Goal: Task Accomplishment & Management: Manage account settings

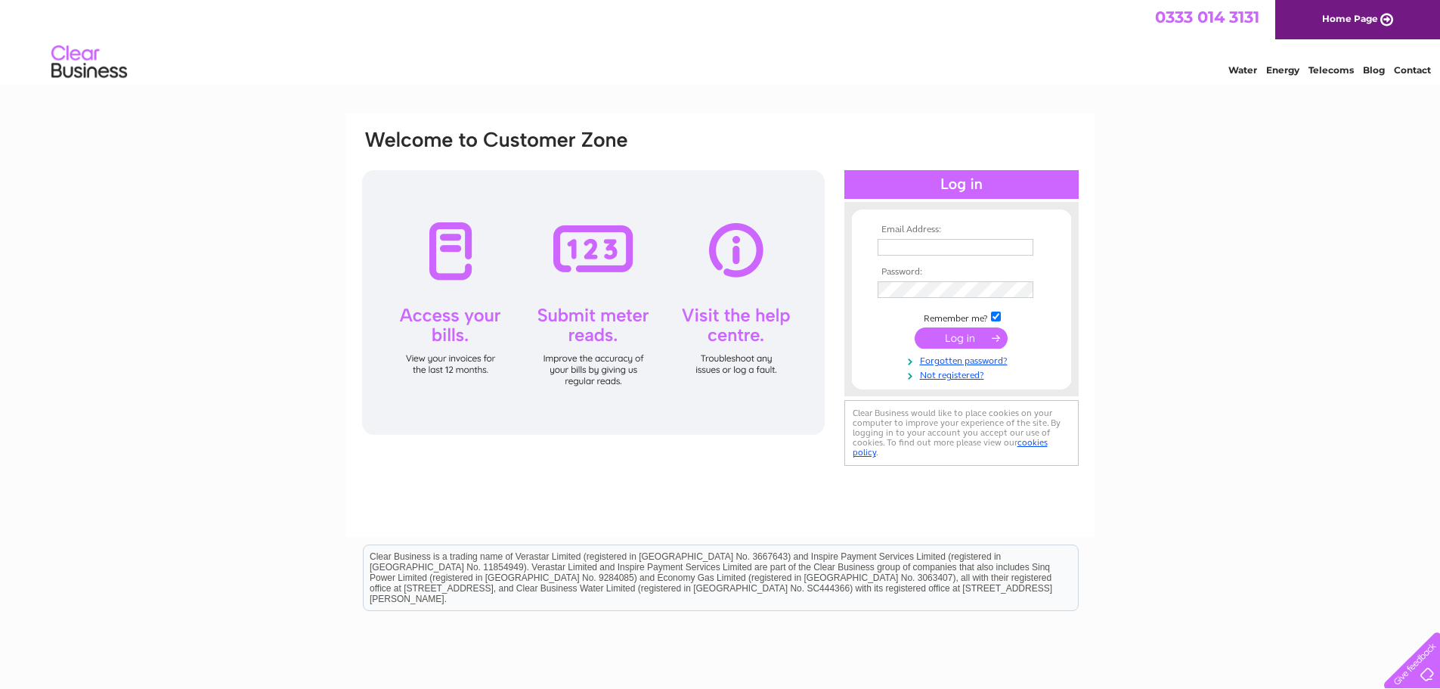
type input "[EMAIL_ADDRESS][DOMAIN_NAME]"
click at [975, 335] on input "submit" at bounding box center [961, 337] width 93 height 21
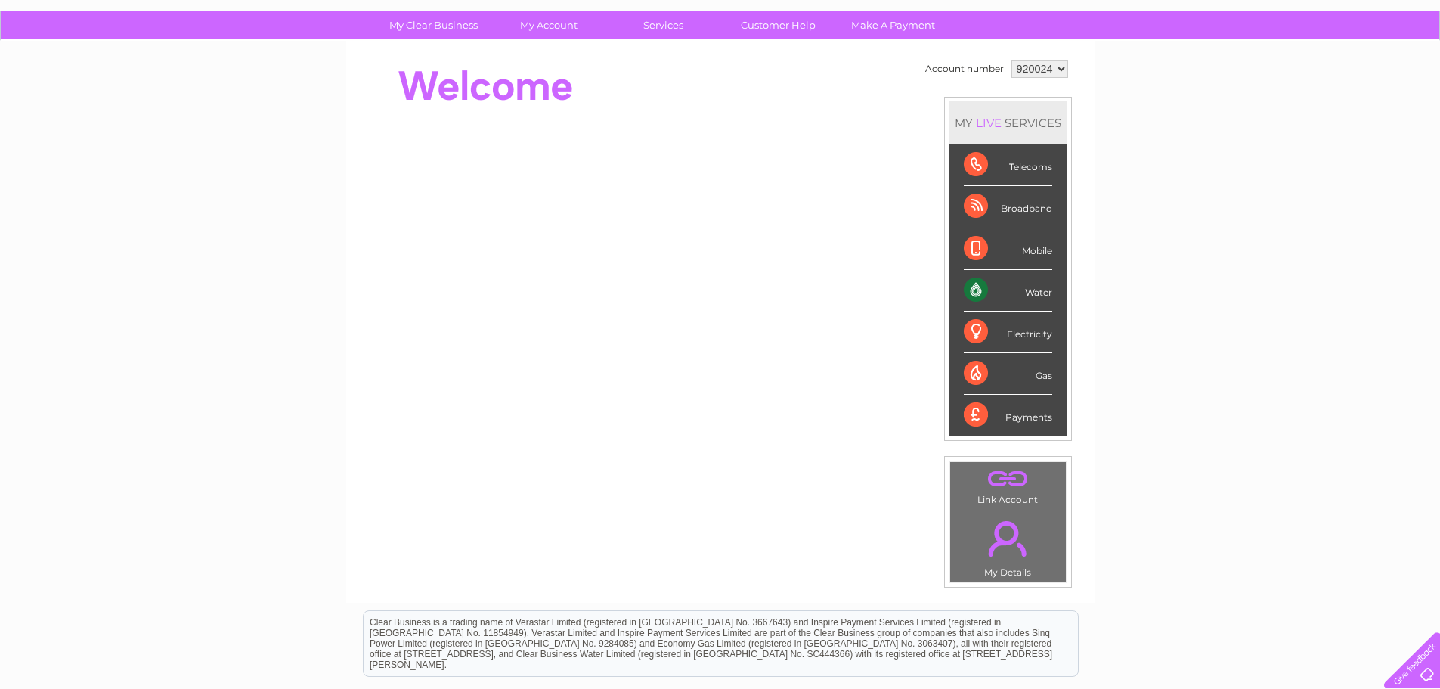
scroll to position [76, 0]
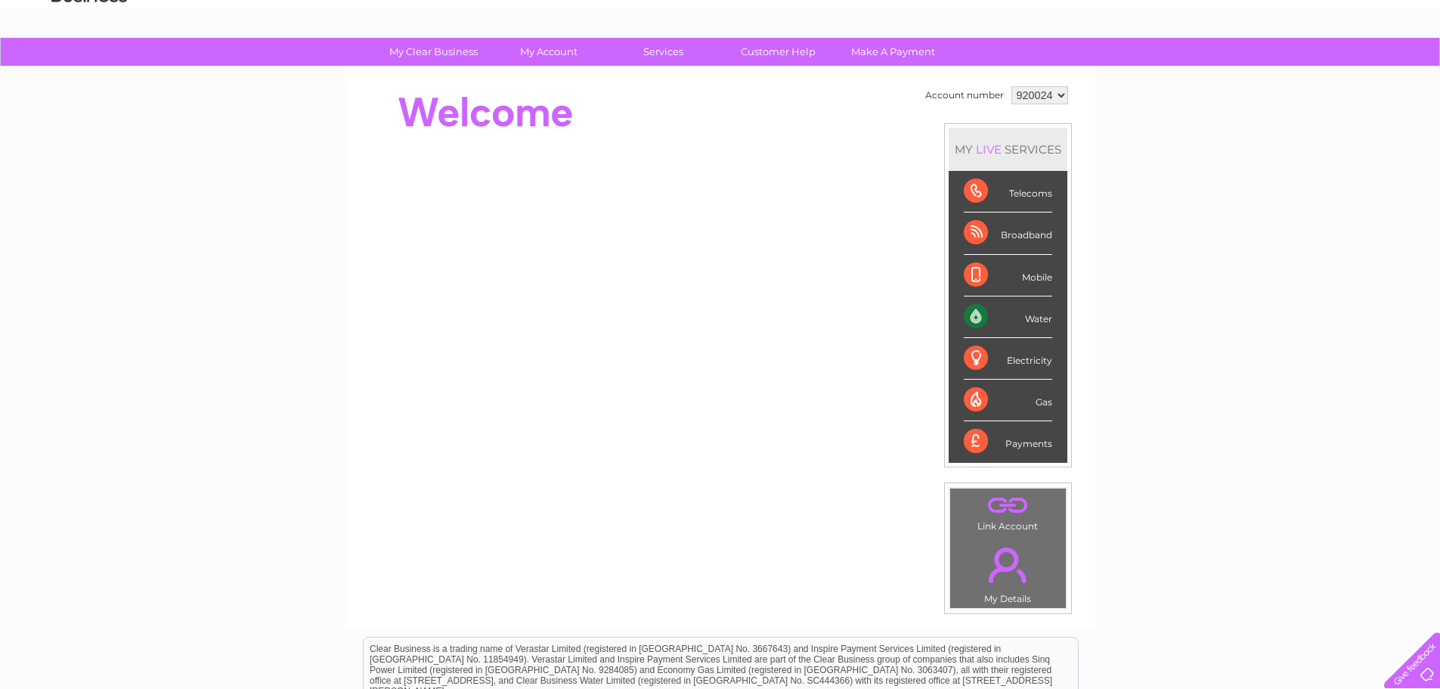
click at [975, 315] on div "Water" at bounding box center [1008, 317] width 88 height 42
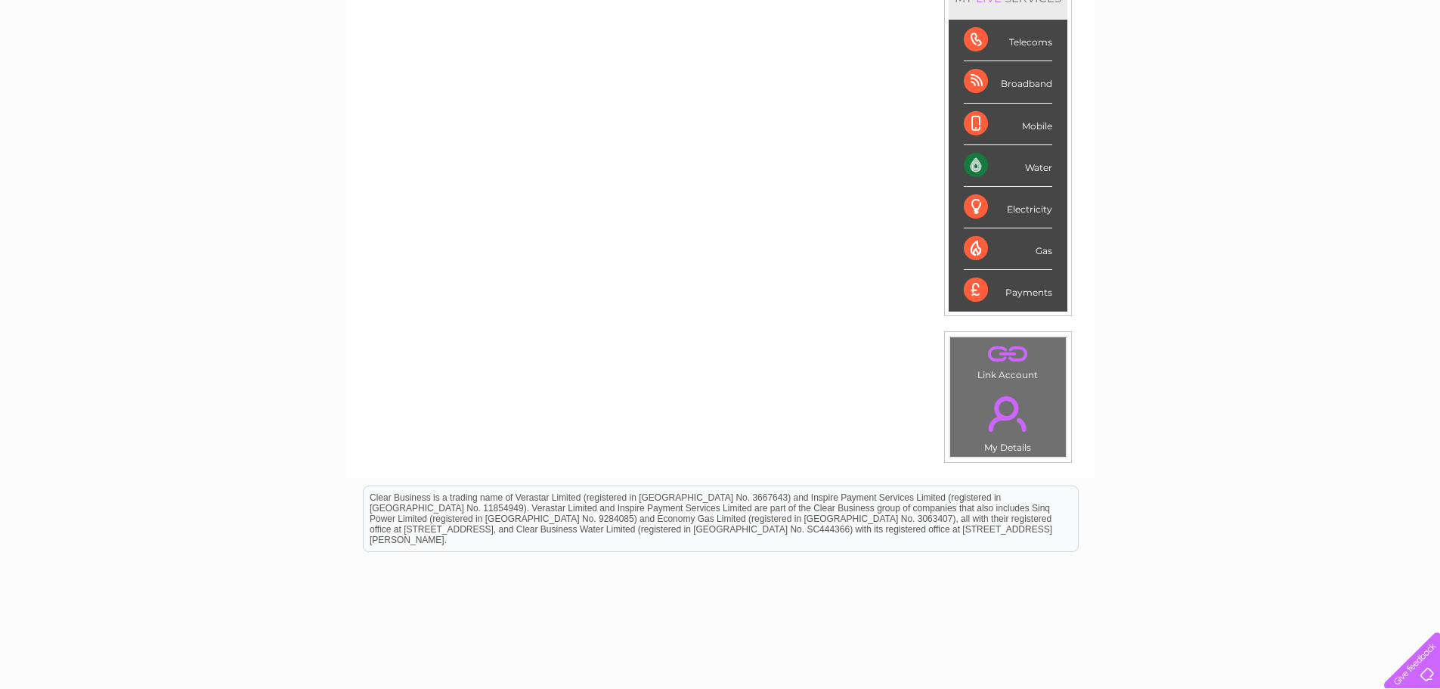
scroll to position [0, 0]
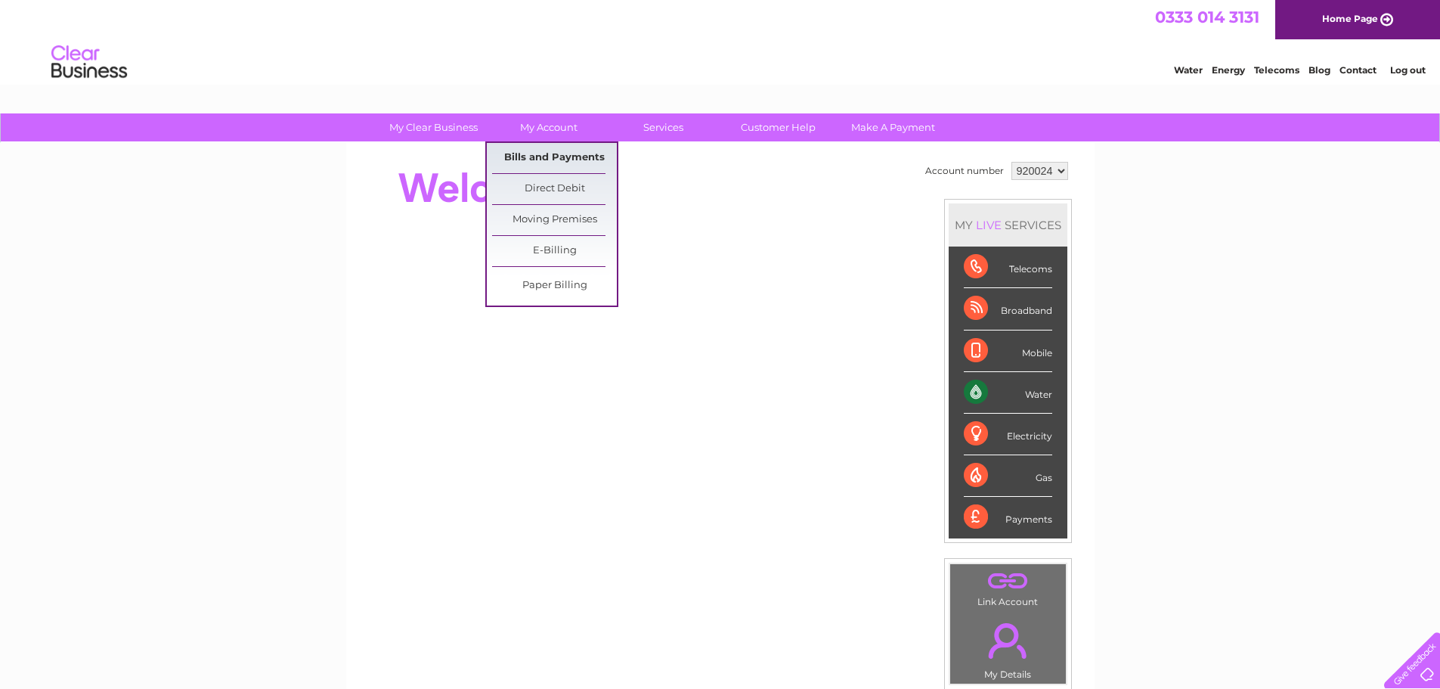
click at [550, 166] on link "Bills and Payments" at bounding box center [554, 158] width 125 height 30
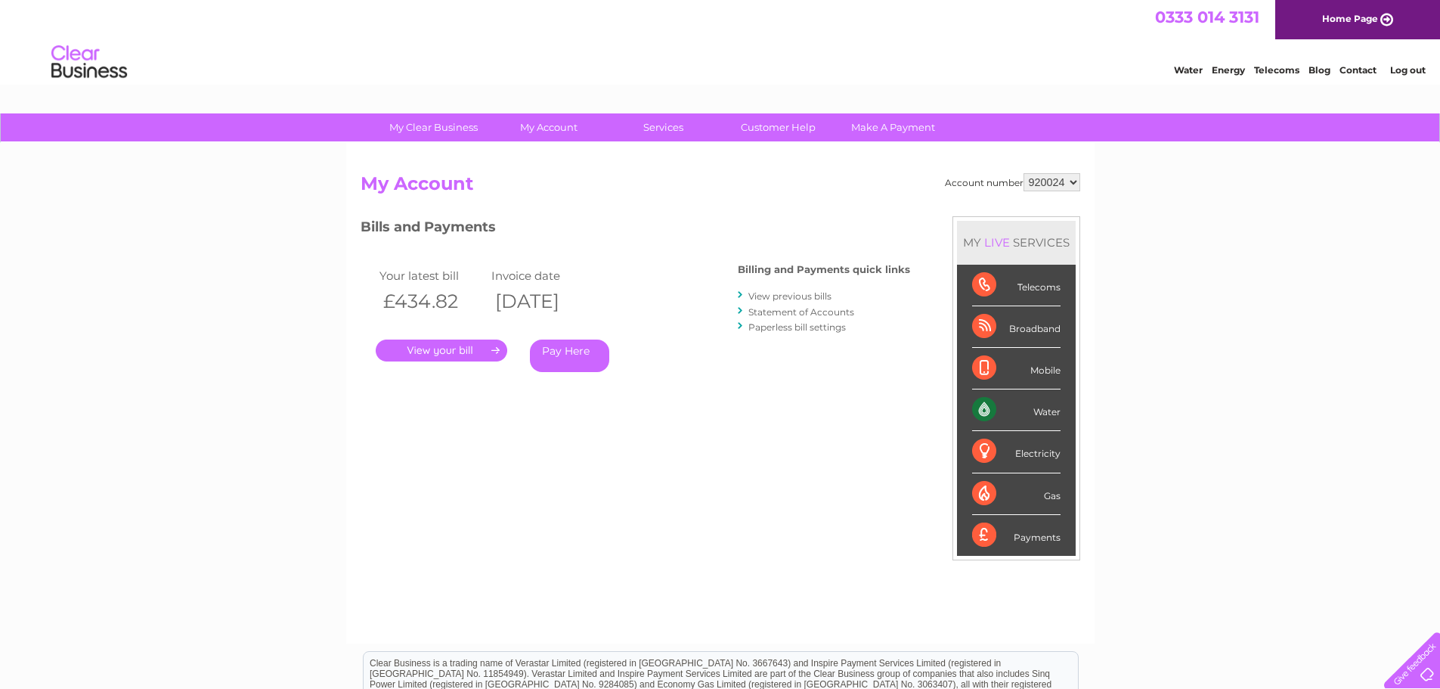
click at [787, 296] on link "View previous bills" at bounding box center [789, 295] width 83 height 11
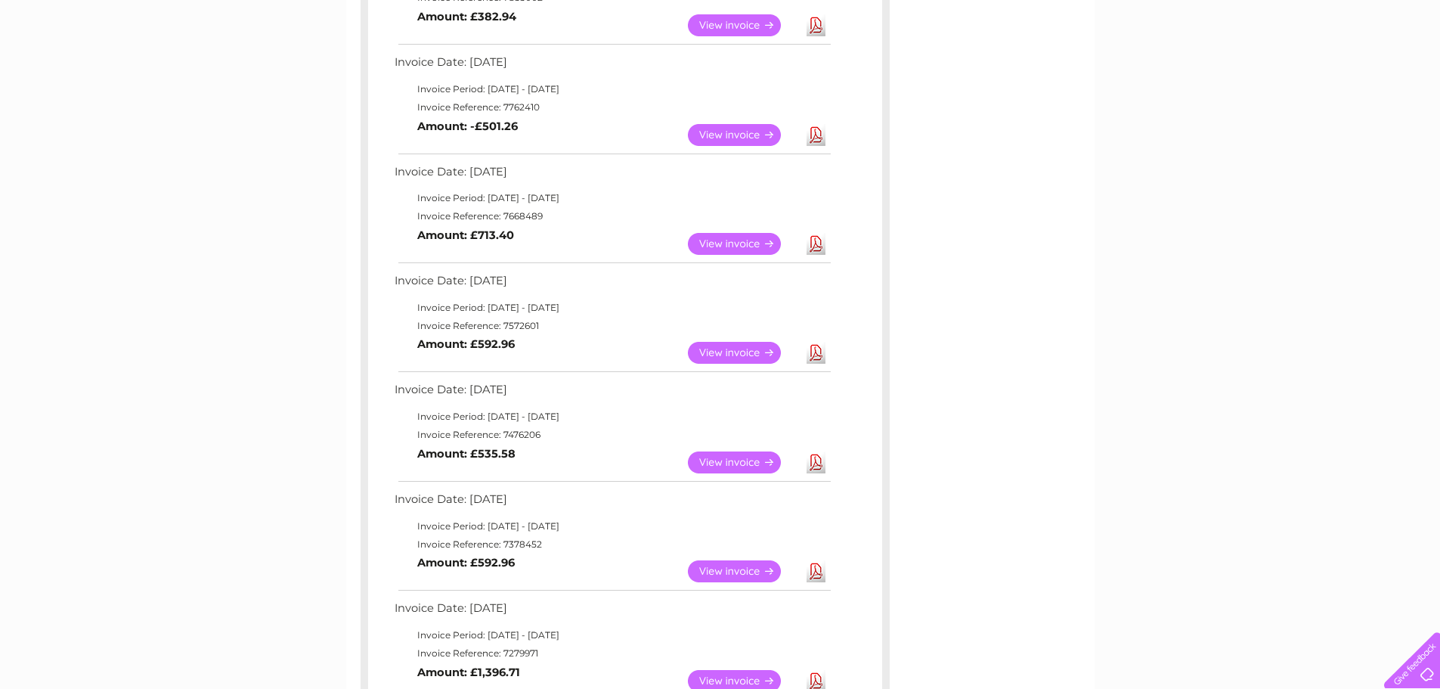
scroll to position [454, 0]
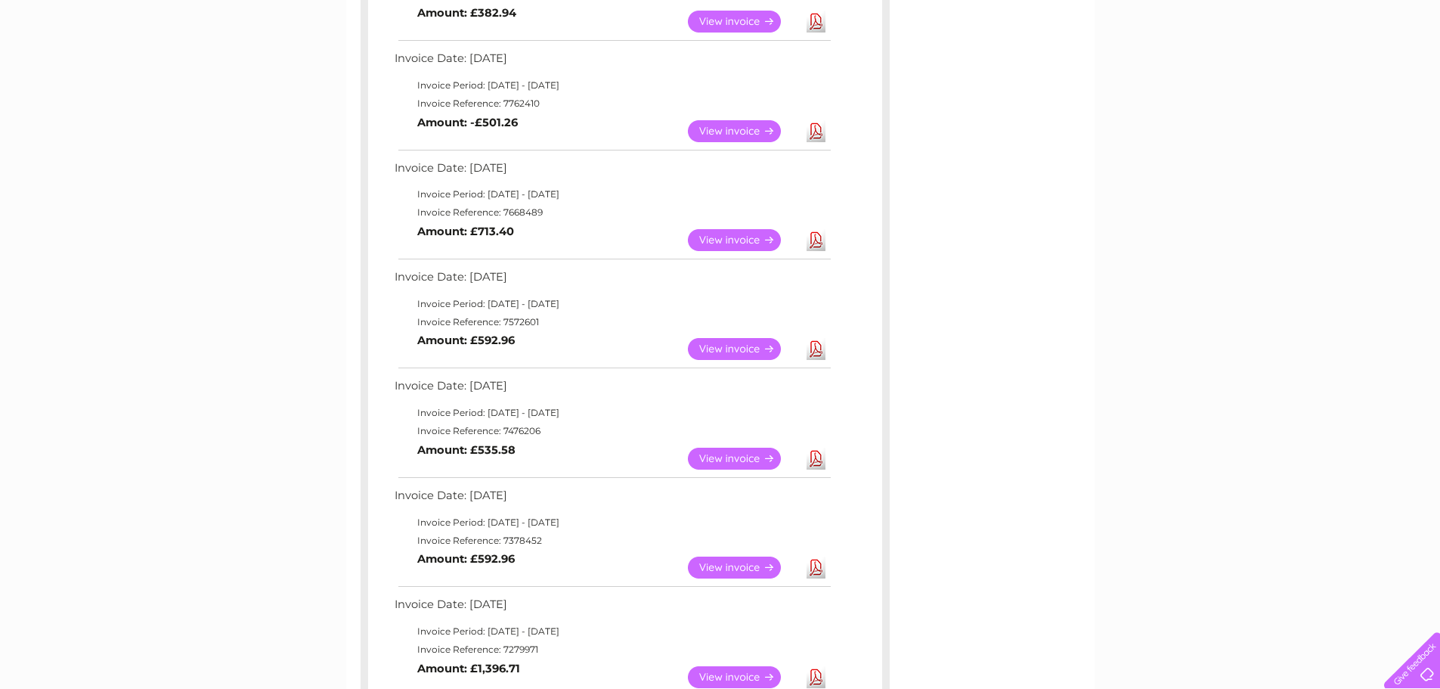
click at [817, 457] on link "Download" at bounding box center [816, 459] width 19 height 22
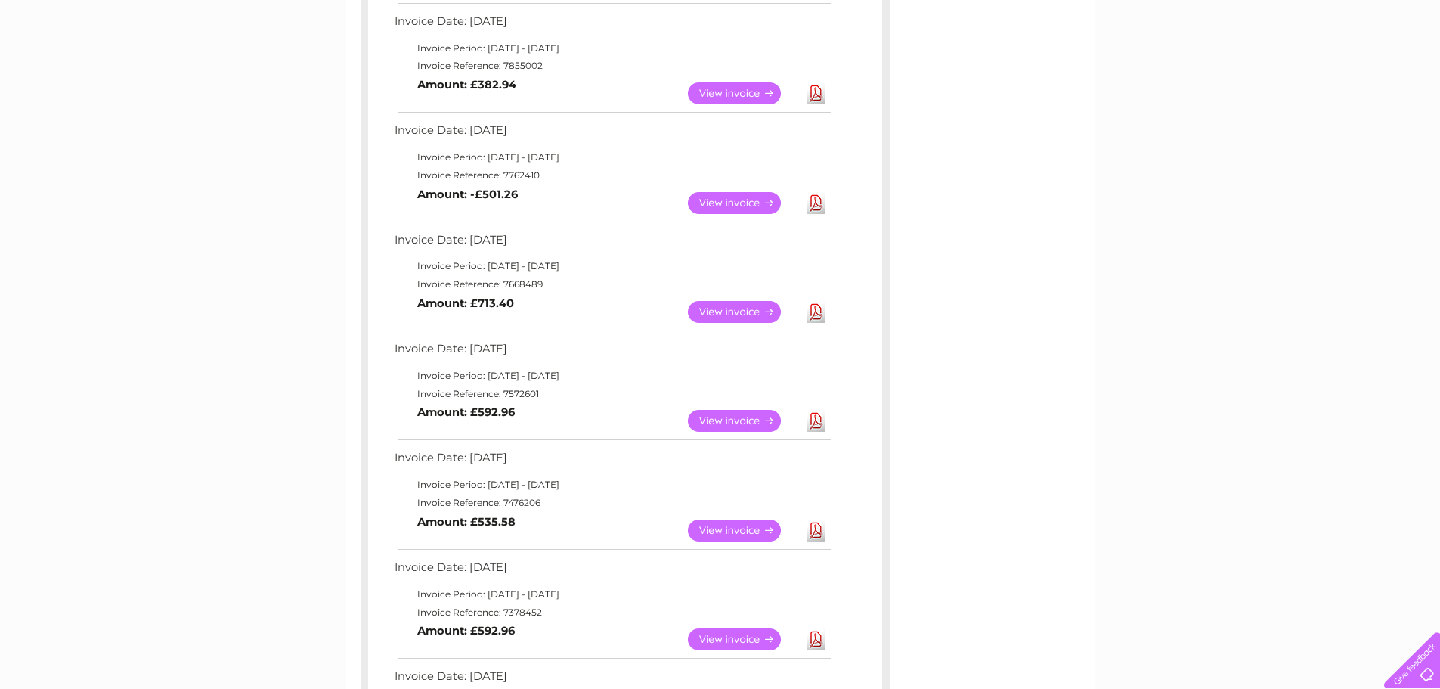
scroll to position [378, 0]
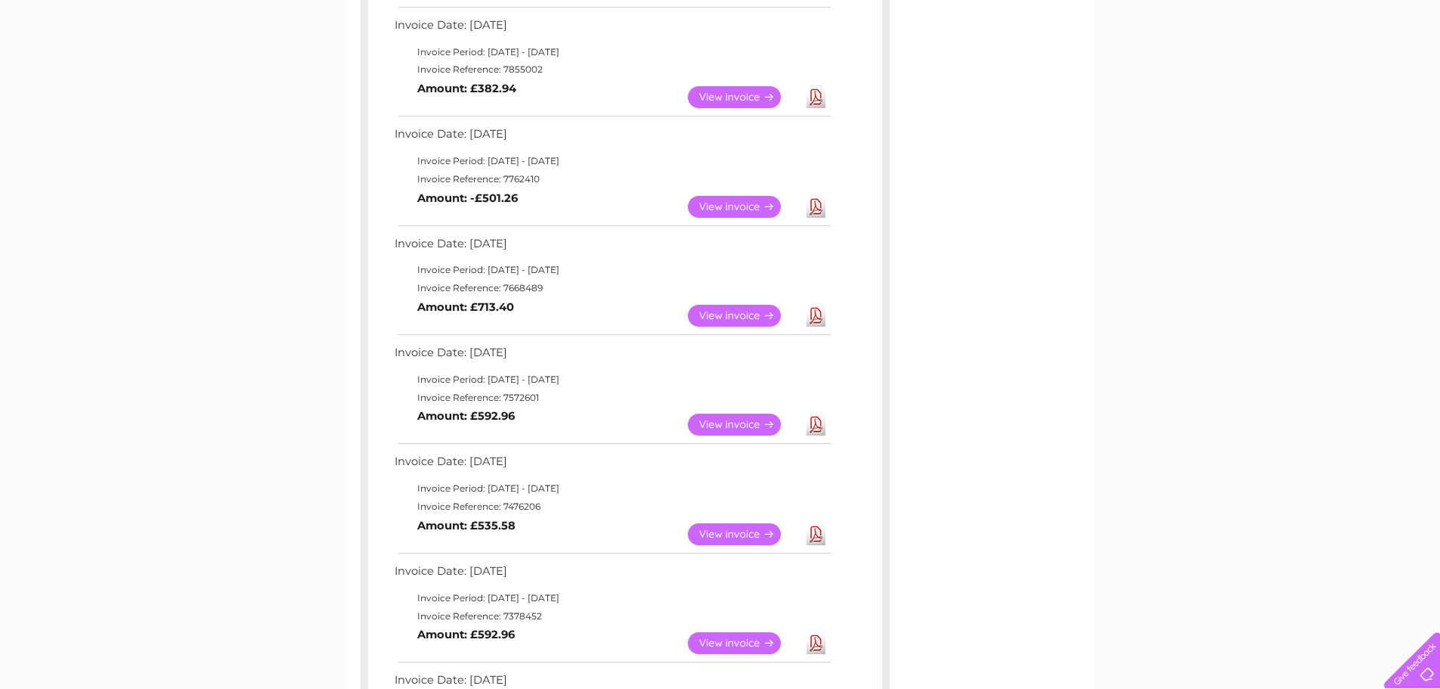
click at [814, 209] on link "Download" at bounding box center [816, 207] width 19 height 22
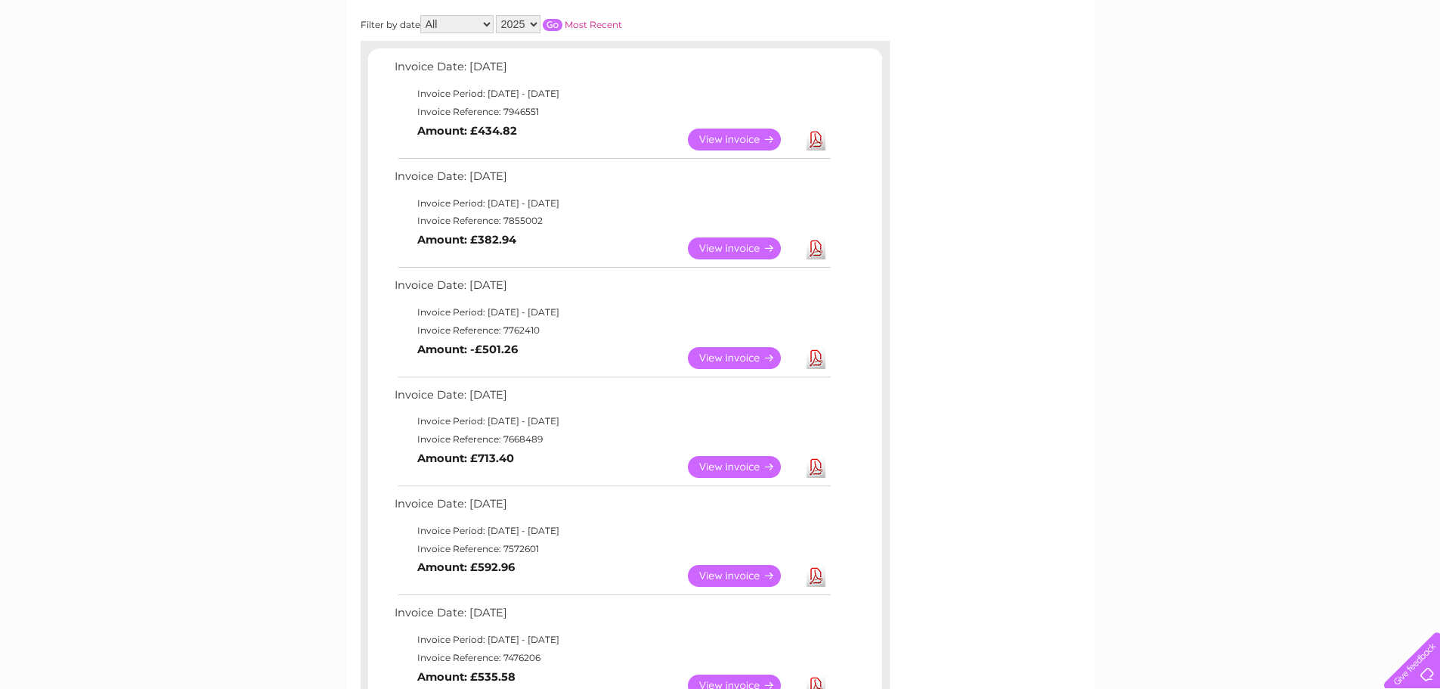
scroll to position [151, 0]
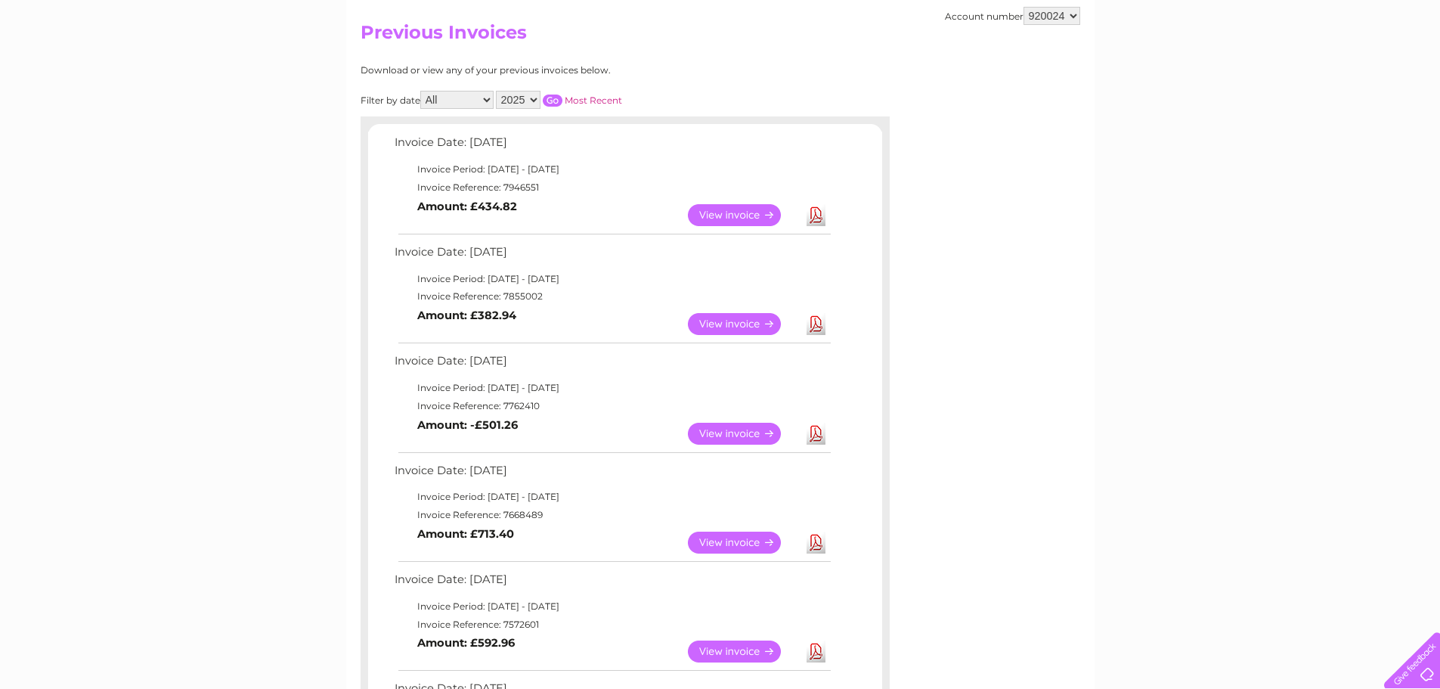
click at [820, 324] on link "Download" at bounding box center [816, 324] width 19 height 22
